Goal: Task Accomplishment & Management: Use online tool/utility

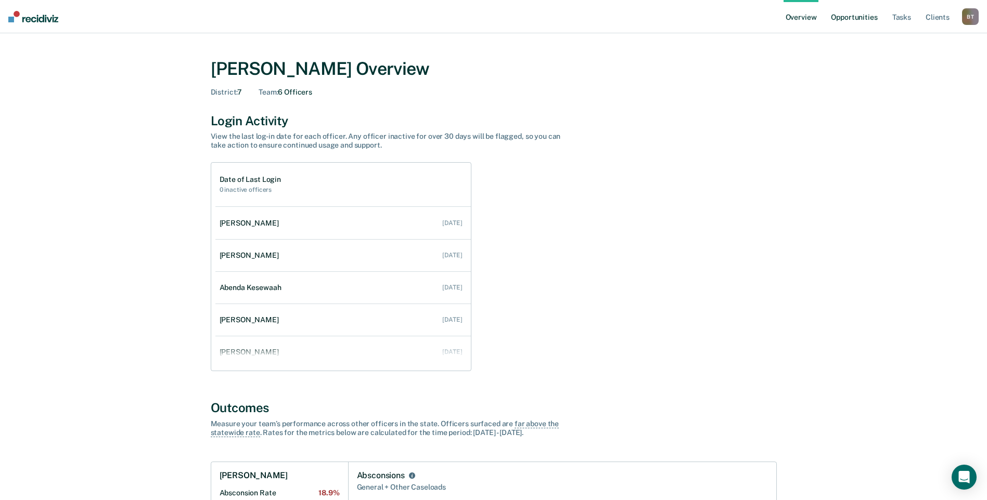
click at [844, 17] on link "Opportunities" at bounding box center [854, 16] width 50 height 33
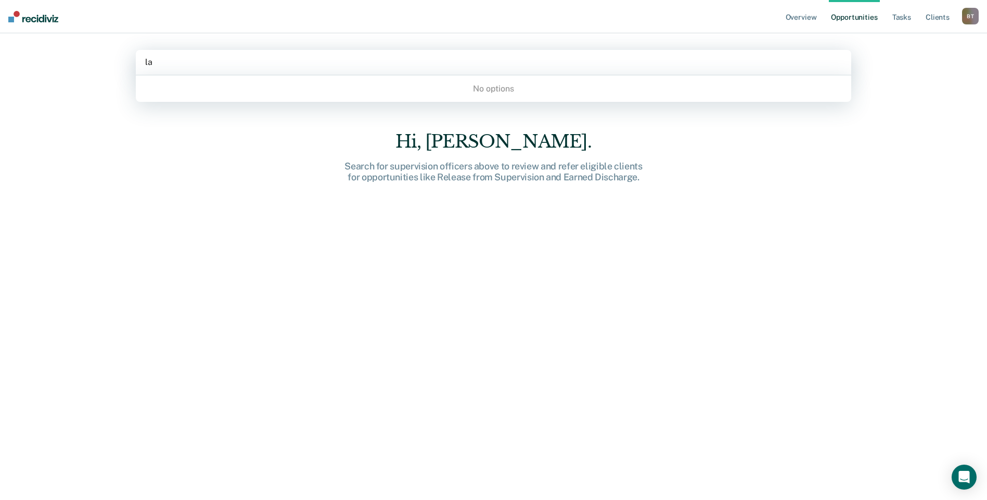
type input "lat"
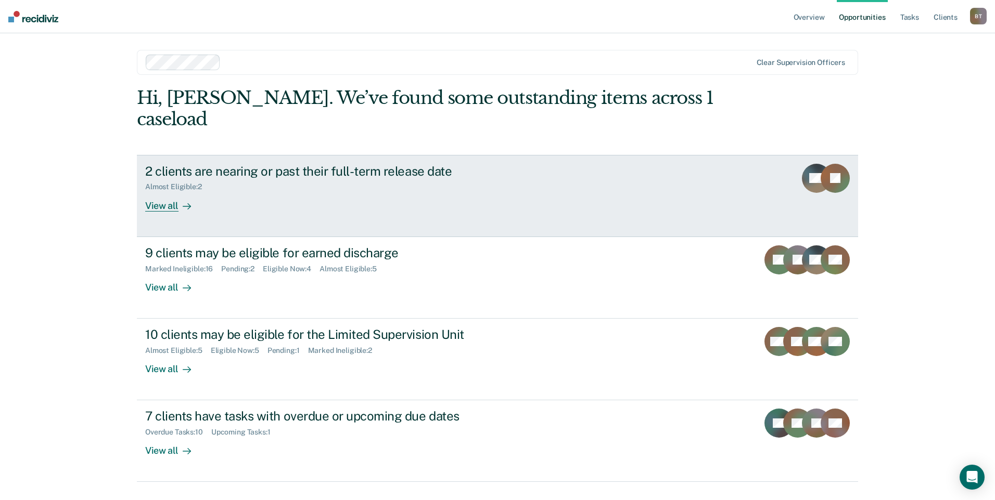
click at [162, 191] on div "View all" at bounding box center [174, 201] width 58 height 20
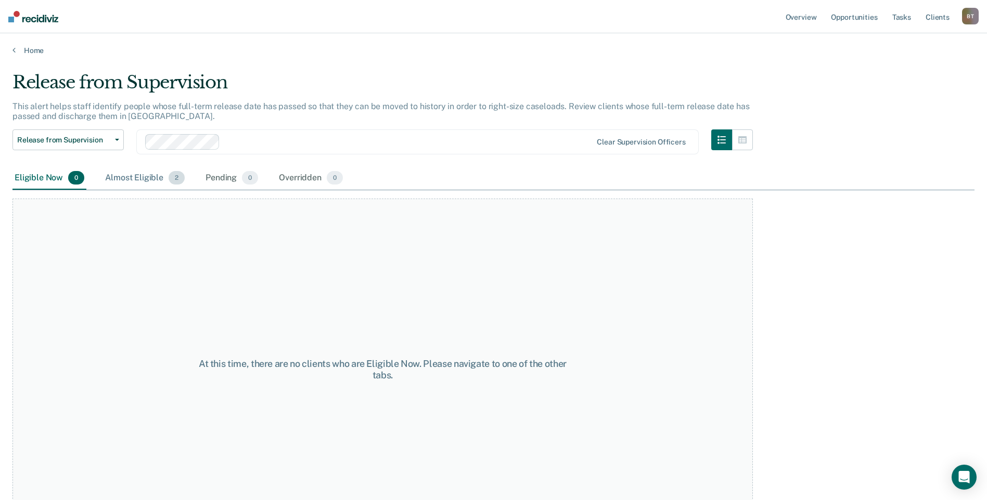
click at [136, 176] on div "Almost Eligible 2" at bounding box center [145, 178] width 84 height 23
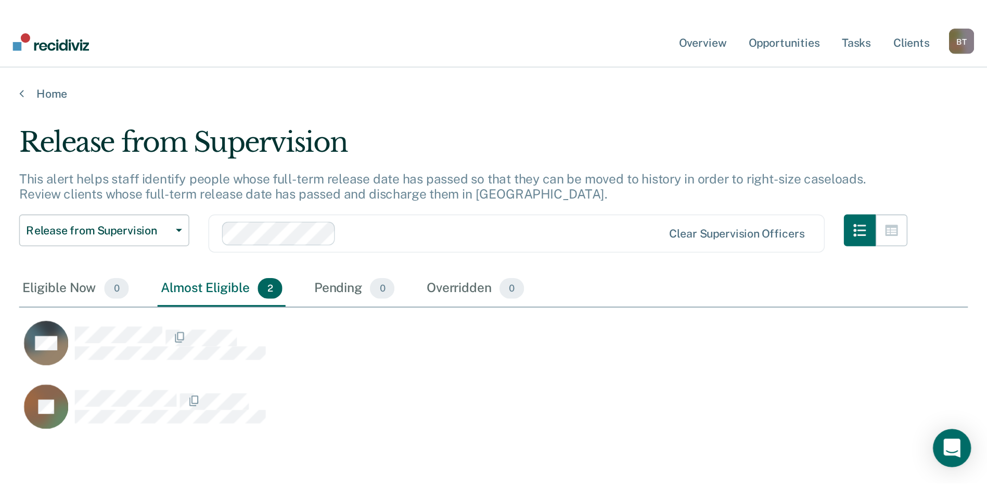
scroll to position [343, 962]
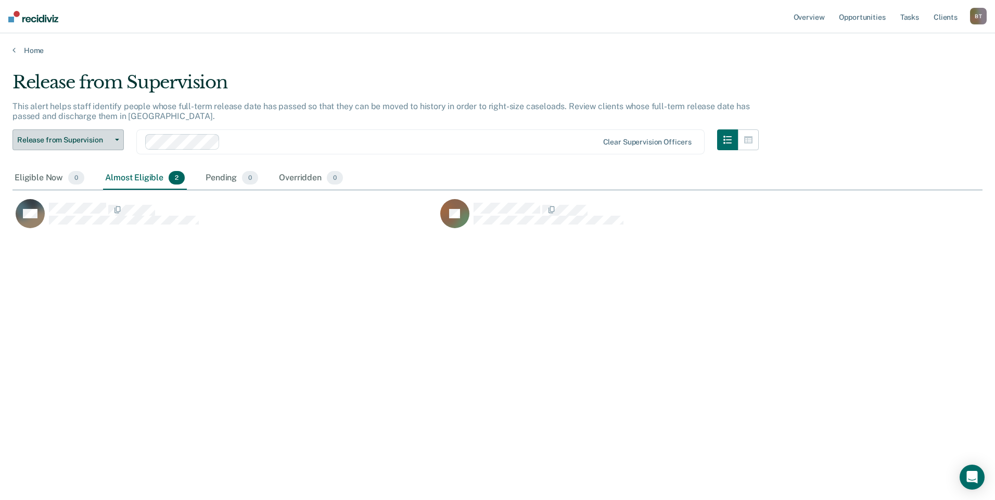
click at [118, 139] on icon "button" at bounding box center [117, 140] width 4 height 2
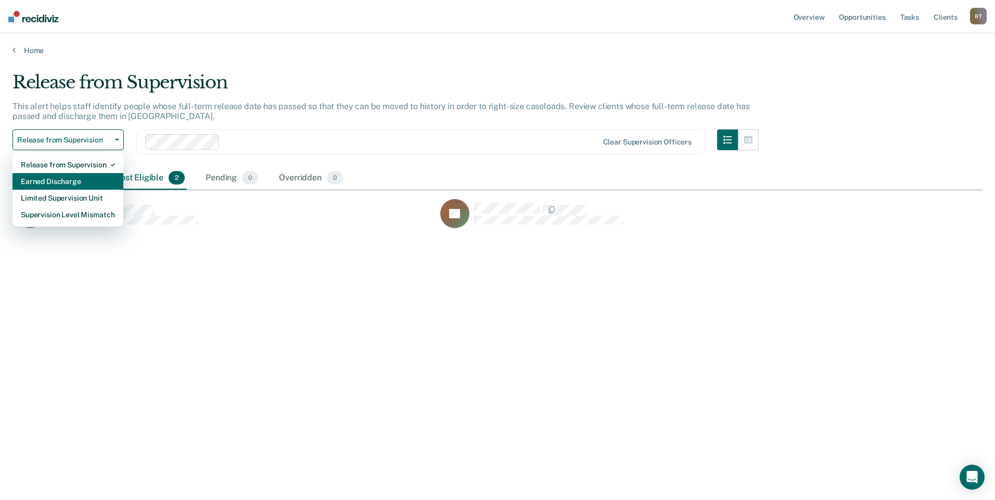
click at [87, 178] on div "Earned Discharge" at bounding box center [68, 181] width 94 height 17
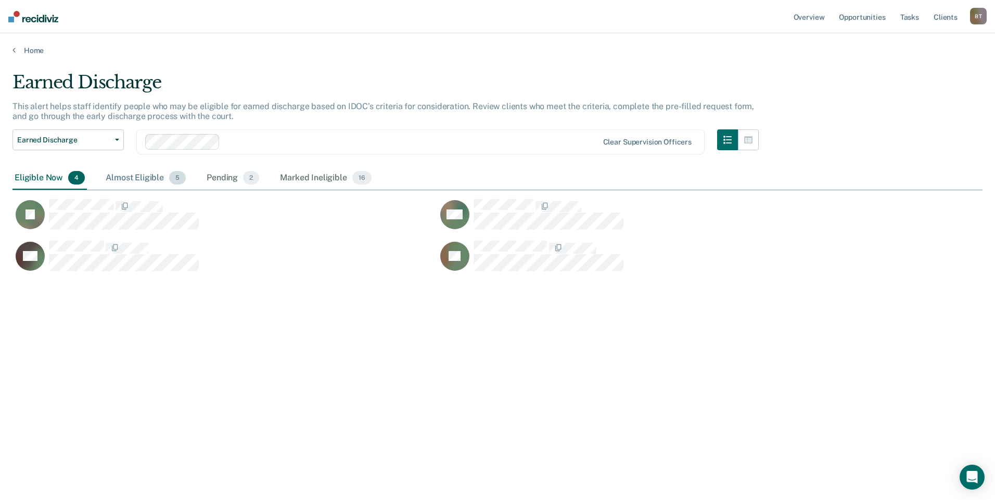
click at [125, 176] on div "Almost Eligible 5" at bounding box center [146, 178] width 84 height 23
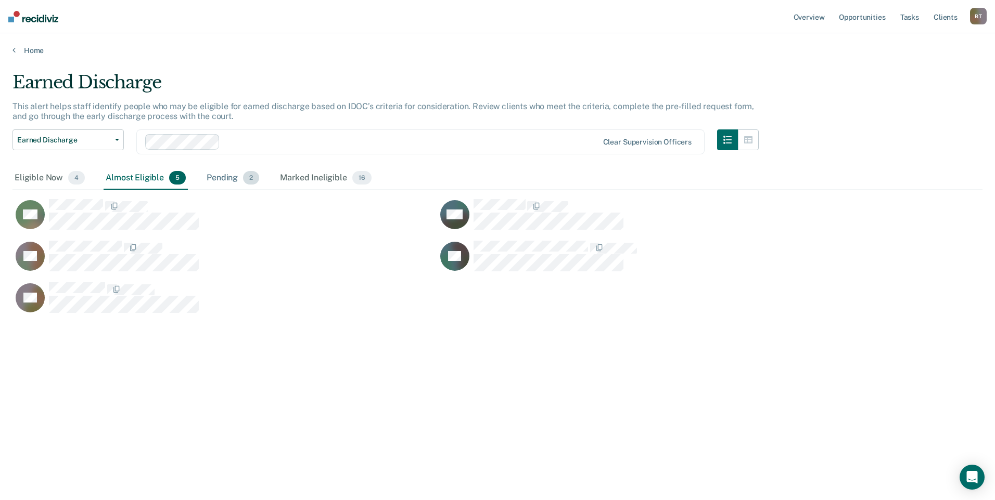
click at [219, 176] on div "Pending 2" at bounding box center [232, 178] width 57 height 23
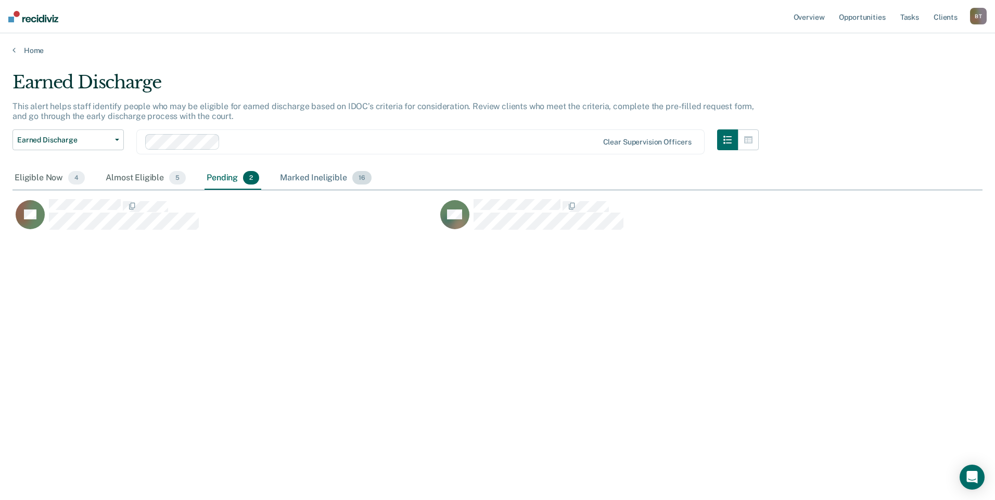
click at [297, 179] on div "Marked Ineligible 16" at bounding box center [325, 178] width 95 height 23
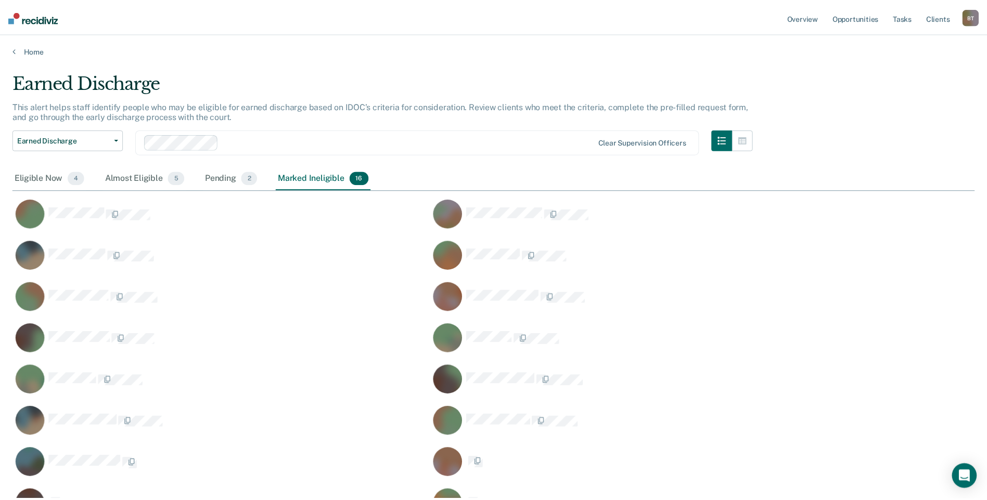
scroll to position [448, 954]
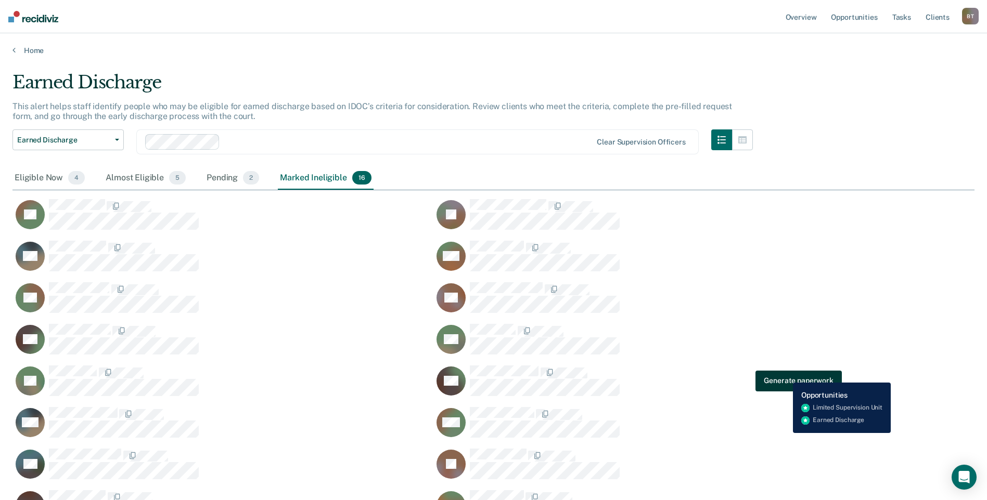
click at [785, 375] on button "Generate paperwork" at bounding box center [798, 380] width 86 height 21
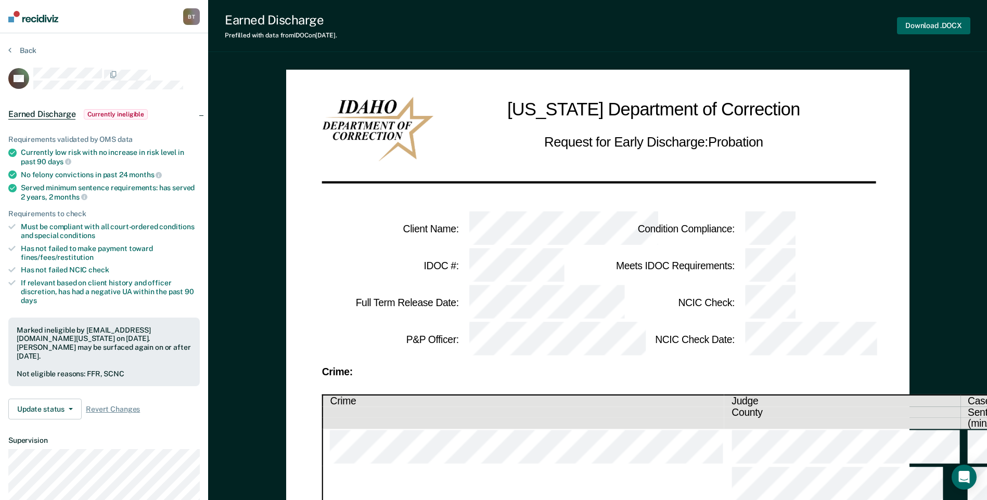
click at [923, 23] on button "Download .DOCX" at bounding box center [933, 25] width 73 height 17
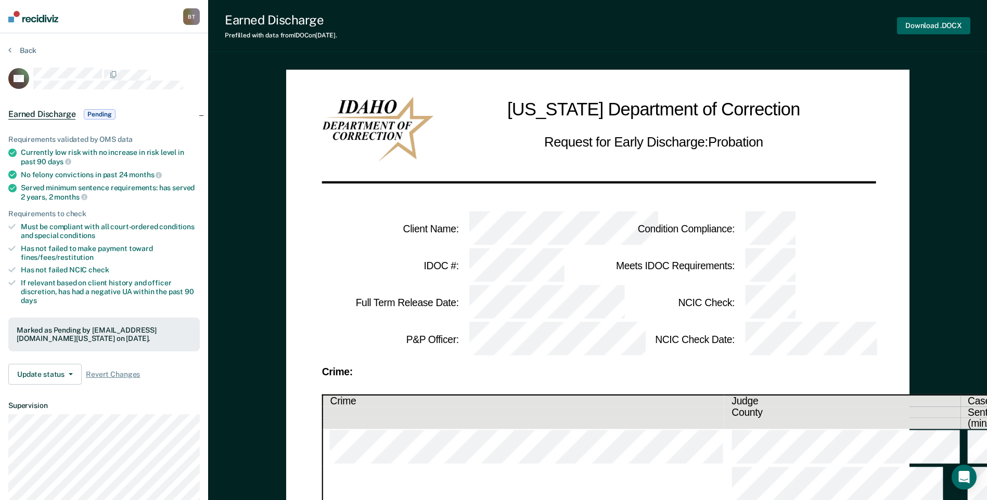
click at [941, 22] on button "Download .DOCX" at bounding box center [933, 25] width 73 height 17
click at [434, 50] on div "Earned Discharge Prefilled with data from IDOC on [DATE] . Download .DOCX" at bounding box center [597, 26] width 779 height 52
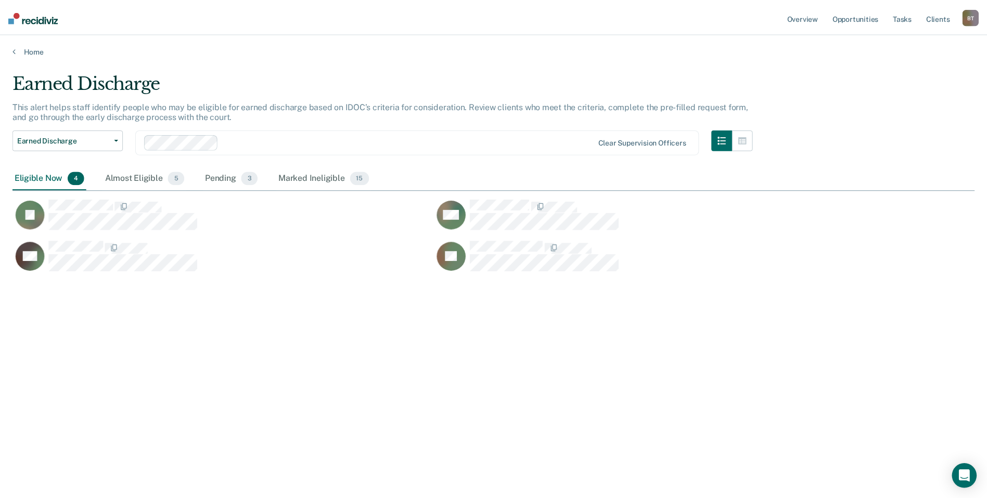
scroll to position [343, 962]
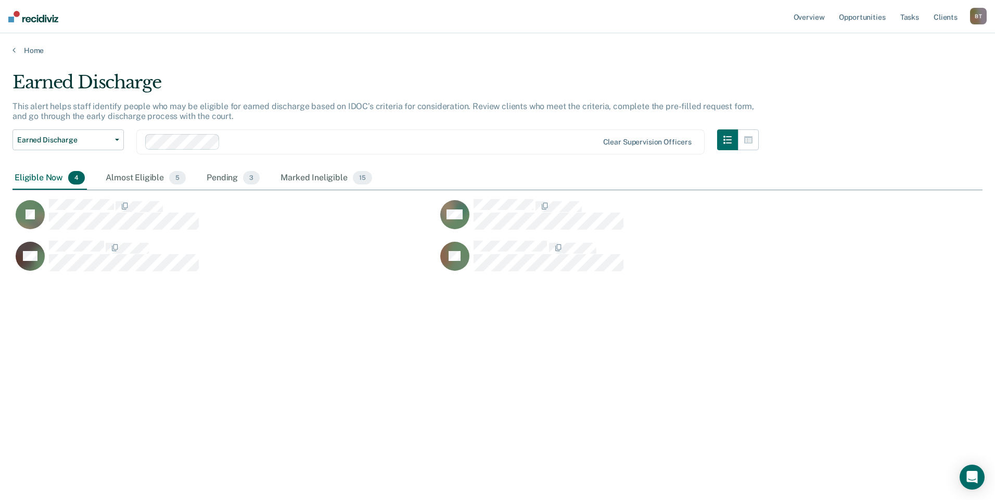
click at [40, 180] on div "Eligible Now 4" at bounding box center [49, 178] width 74 height 23
click at [131, 180] on div "Almost Eligible 5" at bounding box center [146, 178] width 84 height 23
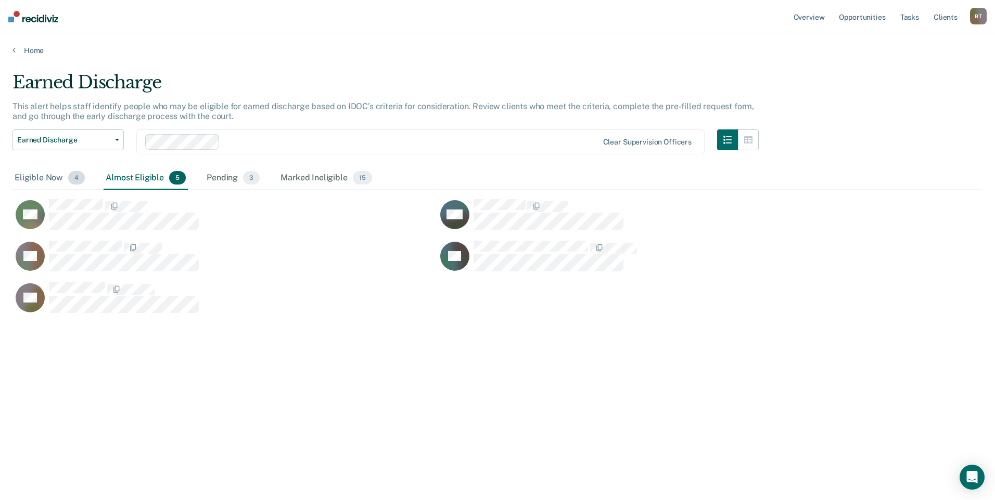
click at [42, 177] on div "Eligible Now 4" at bounding box center [49, 178] width 74 height 23
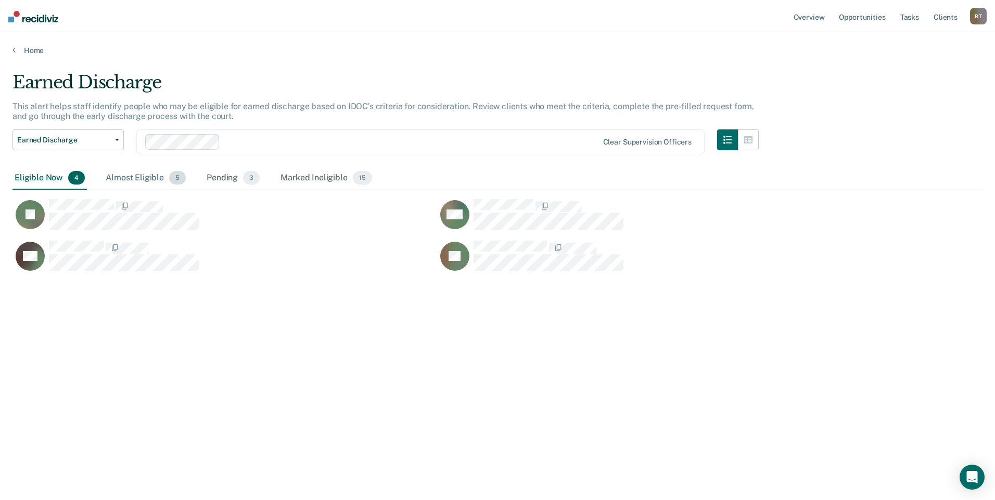
drag, startPoint x: 125, startPoint y: 175, endPoint x: 139, endPoint y: 179, distance: 15.2
click at [125, 175] on div "Almost Eligible 5" at bounding box center [146, 178] width 84 height 23
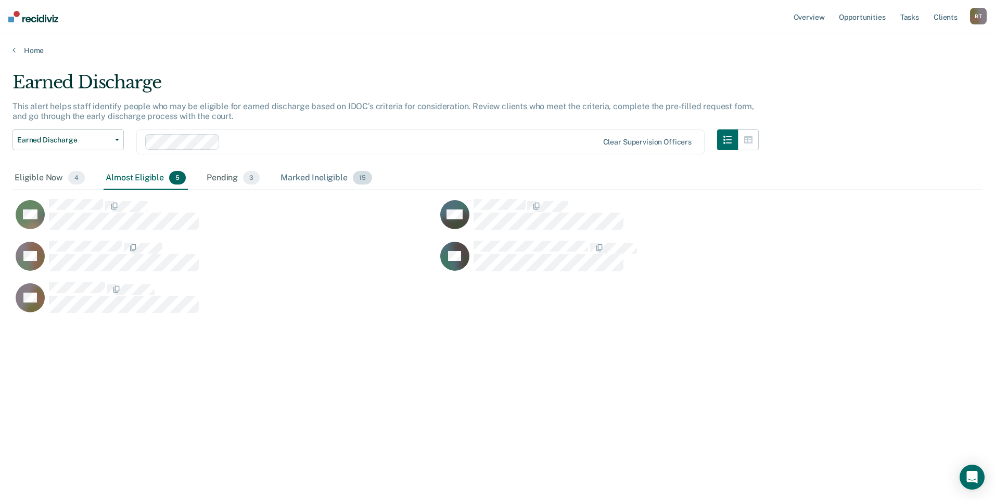
click at [331, 177] on div "Marked Ineligible 15" at bounding box center [325, 178] width 95 height 23
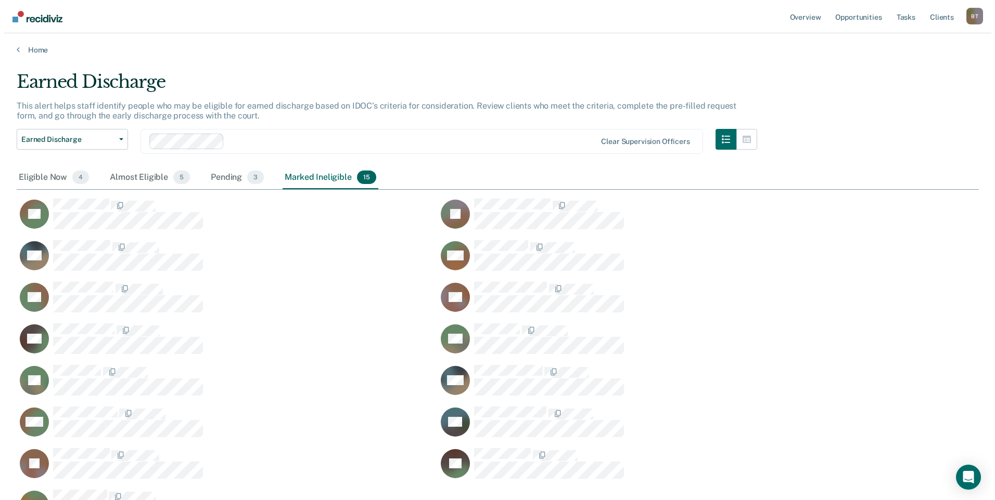
scroll to position [0, 0]
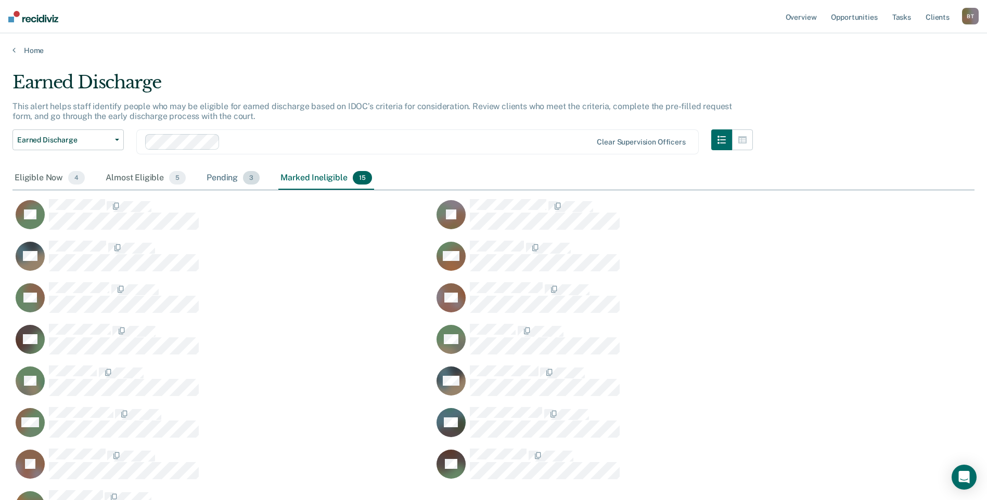
click at [216, 174] on div "Pending 3" at bounding box center [232, 178] width 57 height 23
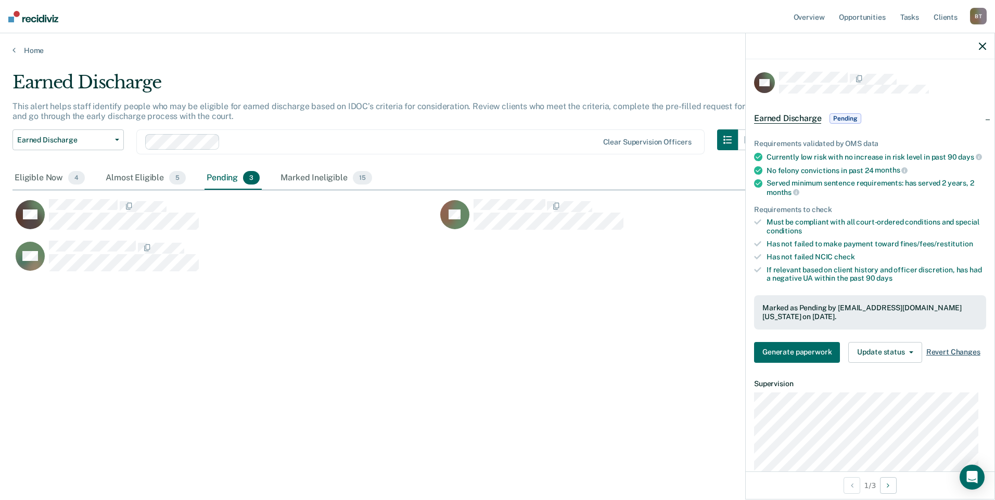
click at [944, 357] on span "Revert Changes" at bounding box center [953, 352] width 54 height 9
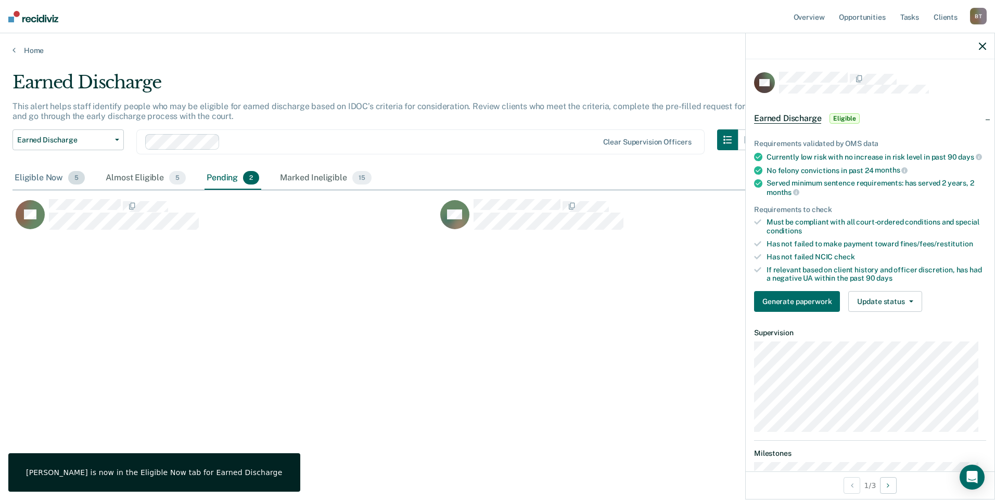
click at [38, 176] on div "Eligible Now 5" at bounding box center [49, 178] width 74 height 23
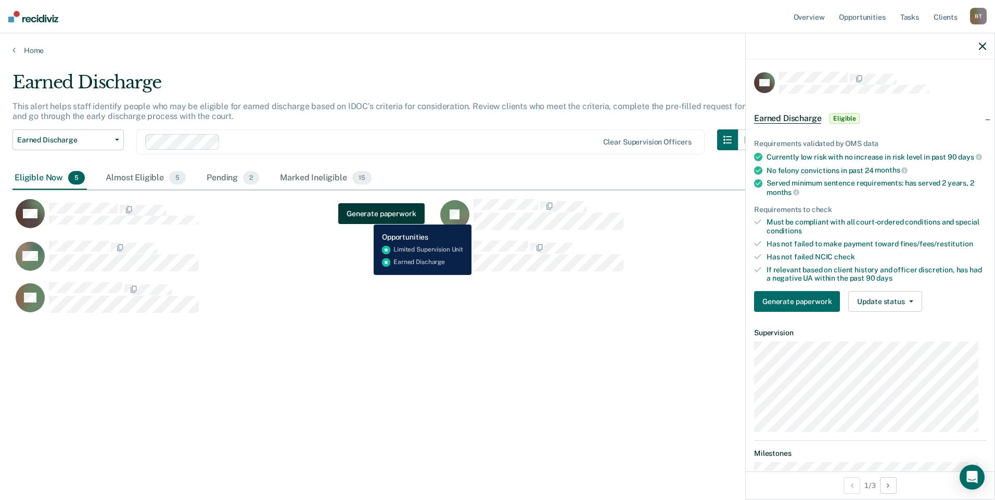
click at [366, 217] on button "Generate paperwork" at bounding box center [381, 213] width 86 height 21
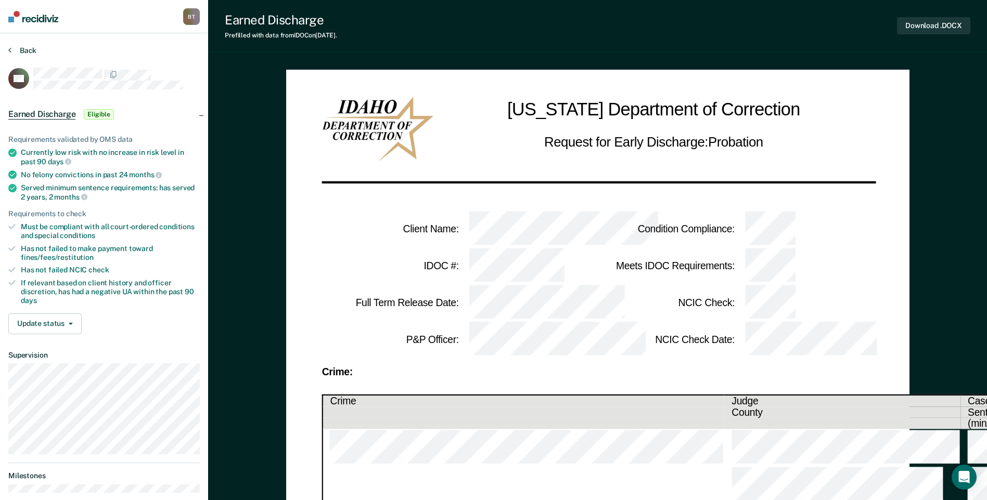
click at [27, 49] on button "Back" at bounding box center [22, 50] width 28 height 9
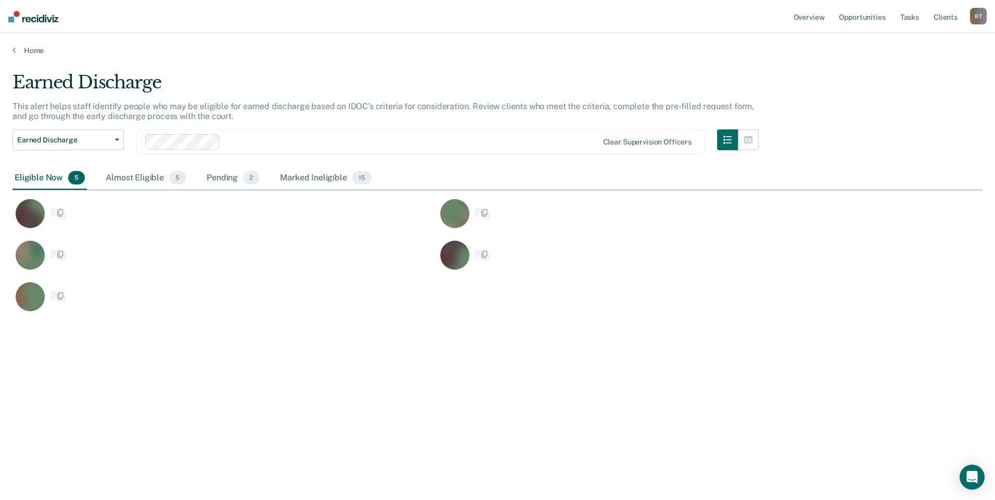
scroll to position [343, 962]
